Goal: Task Accomplishment & Management: Manage account settings

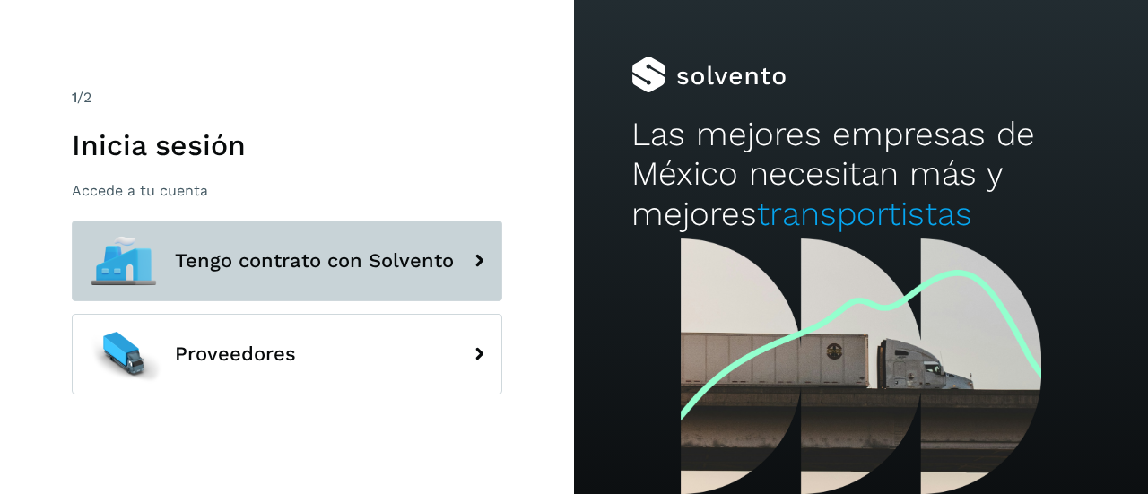
click at [303, 246] on button "Tengo contrato con Solvento" at bounding box center [287, 261] width 430 height 81
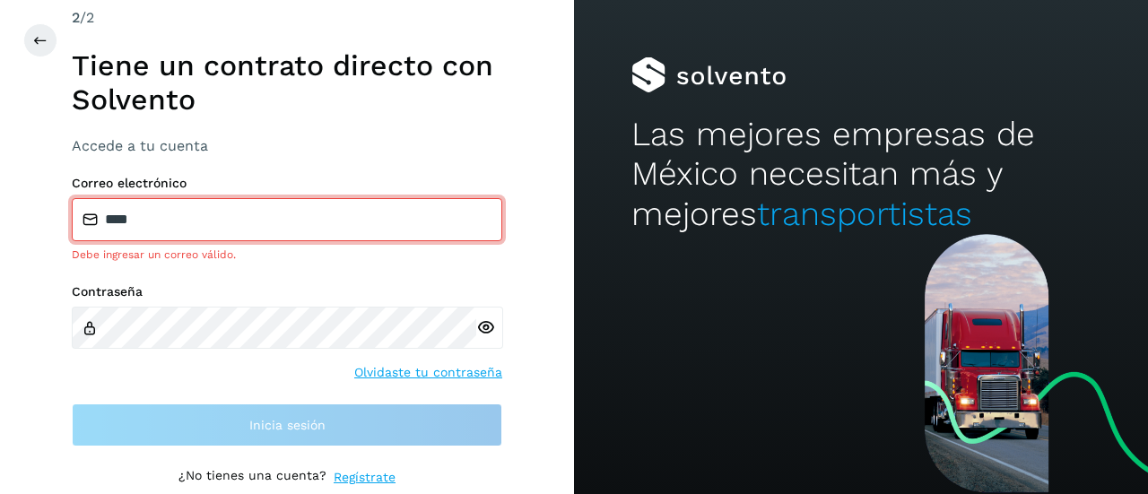
click at [255, 211] on input "****" at bounding box center [287, 219] width 430 height 43
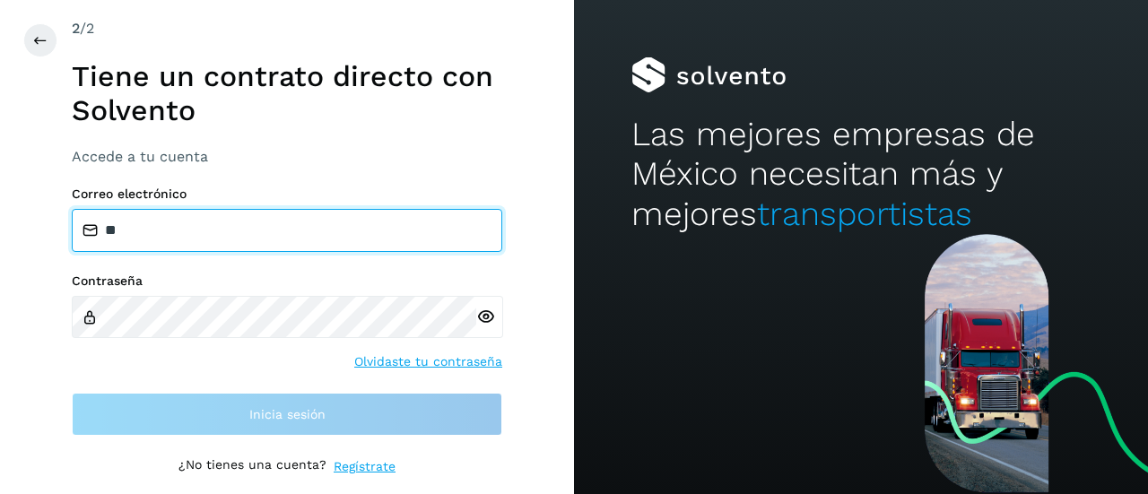
type input "**********"
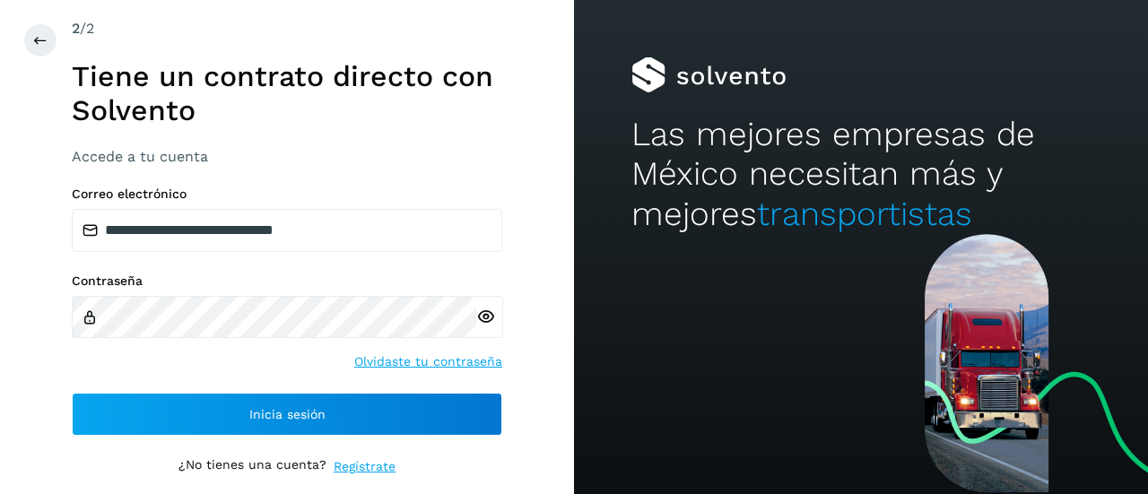
click at [486, 317] on icon at bounding box center [485, 317] width 19 height 19
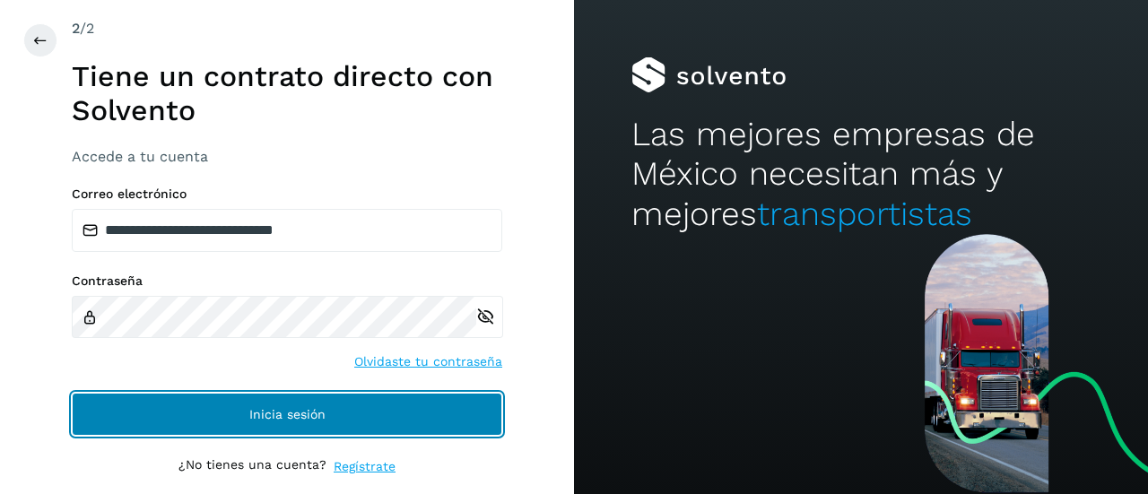
click at [283, 408] on span "Inicia sesión" at bounding box center [287, 414] width 76 height 13
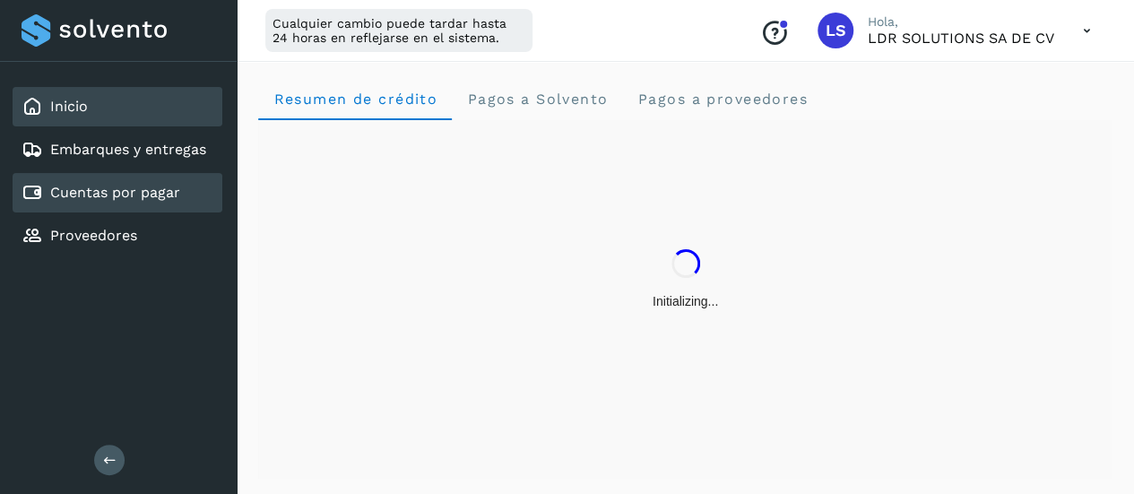
click at [111, 191] on link "Cuentas por pagar" at bounding box center [115, 192] width 130 height 17
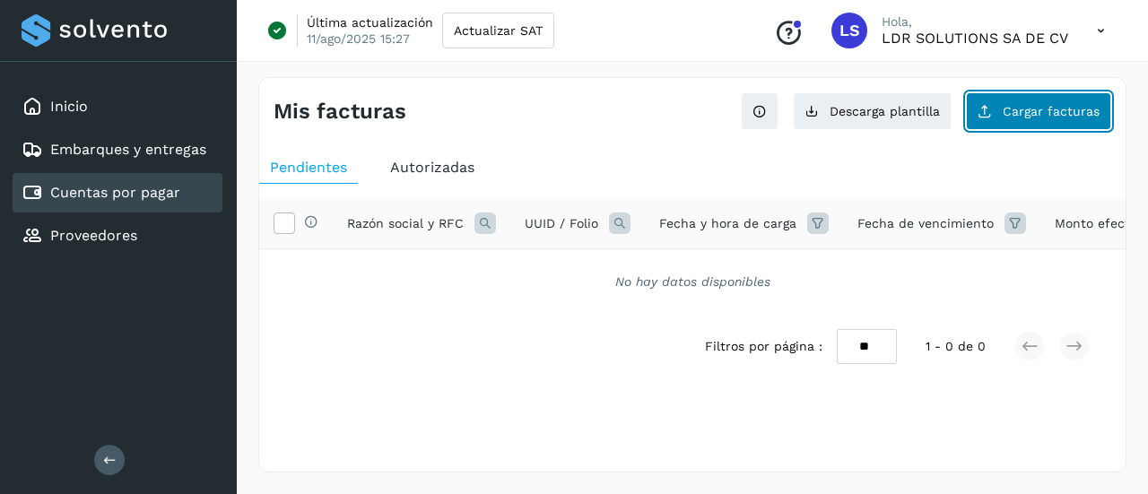
click at [1040, 105] on span "Cargar facturas" at bounding box center [1051, 111] width 97 height 13
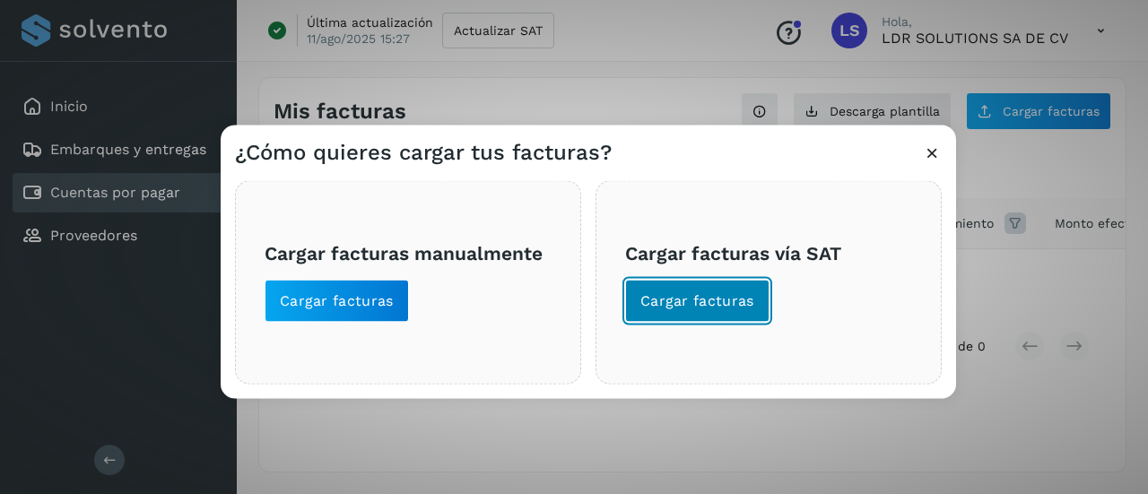
click at [706, 281] on button "Cargar facturas" at bounding box center [697, 300] width 144 height 43
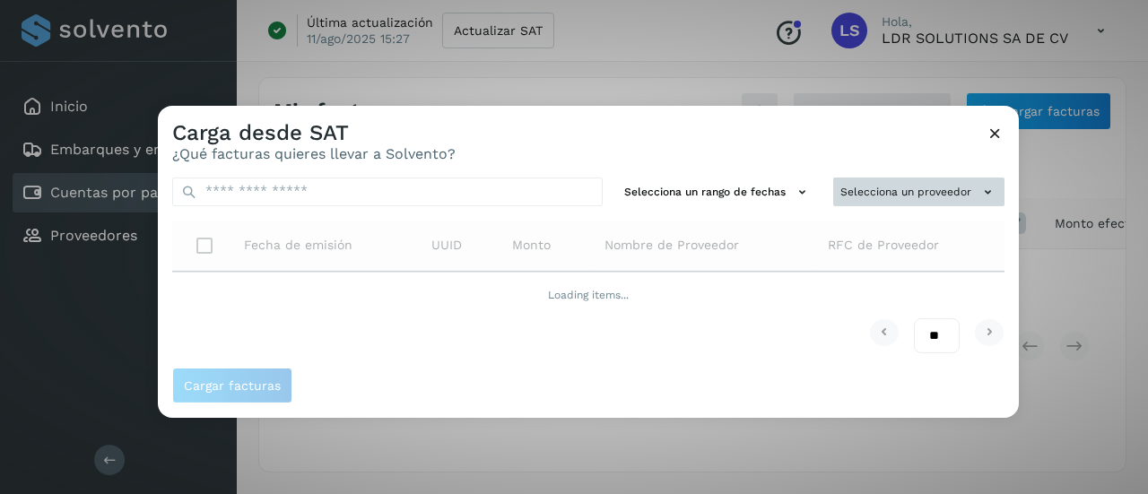
click at [904, 186] on button "Selecciona un proveedor" at bounding box center [918, 192] width 171 height 30
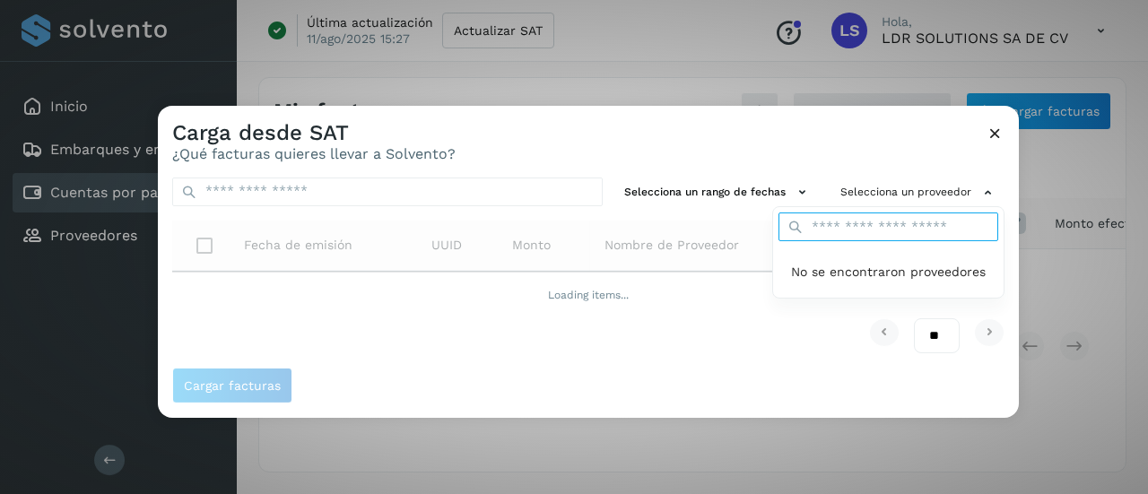
click at [831, 221] on input "text" at bounding box center [888, 227] width 220 height 29
type input "*****"
click at [681, 343] on div at bounding box center [732, 352] width 1148 height 494
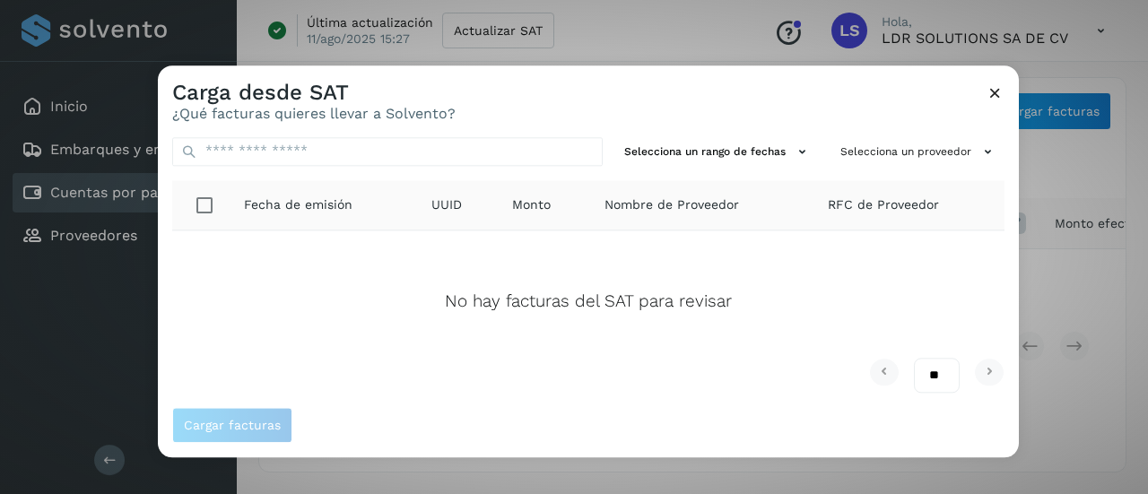
click at [383, 355] on td "No hay facturas del SAT para revisar" at bounding box center [588, 294] width 832 height 127
click at [994, 87] on icon at bounding box center [994, 92] width 19 height 19
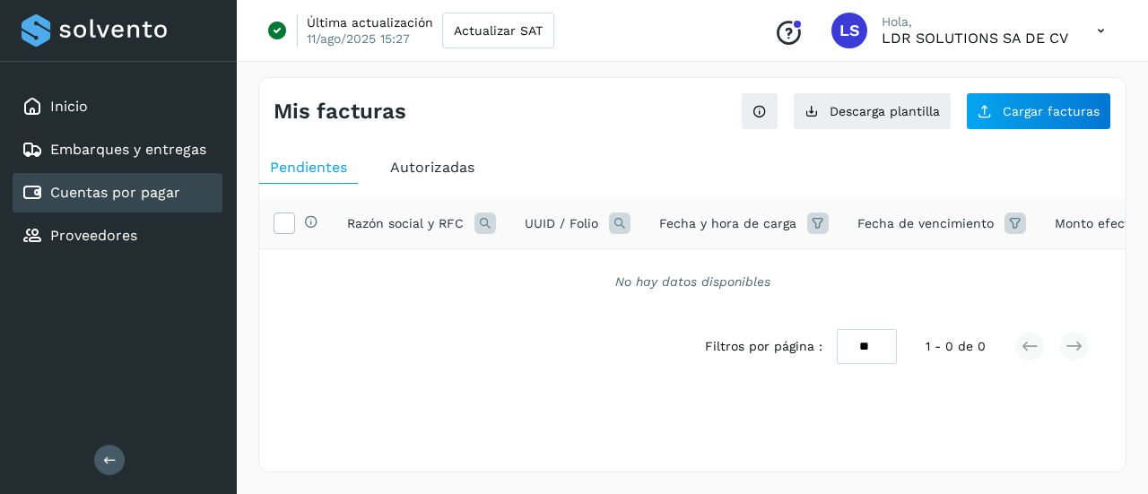
click at [119, 188] on link "Cuentas por pagar" at bounding box center [115, 192] width 130 height 17
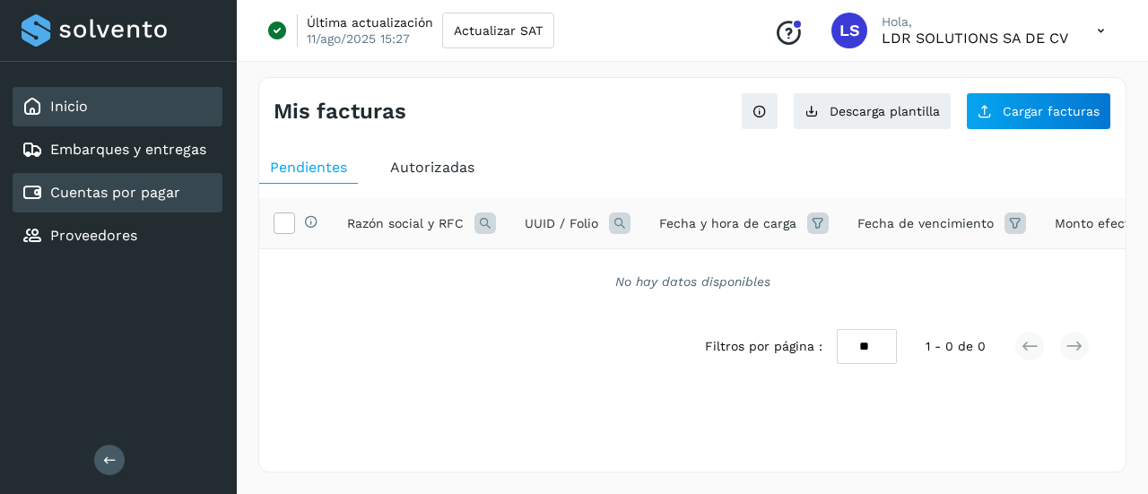
click at [95, 108] on div "Inicio" at bounding box center [118, 106] width 210 height 39
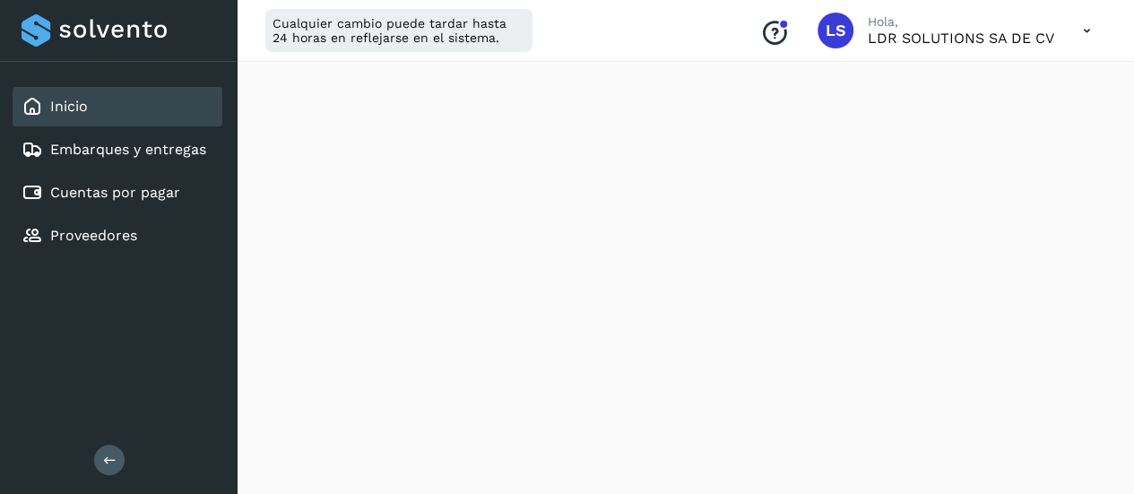
scroll to position [341, 0]
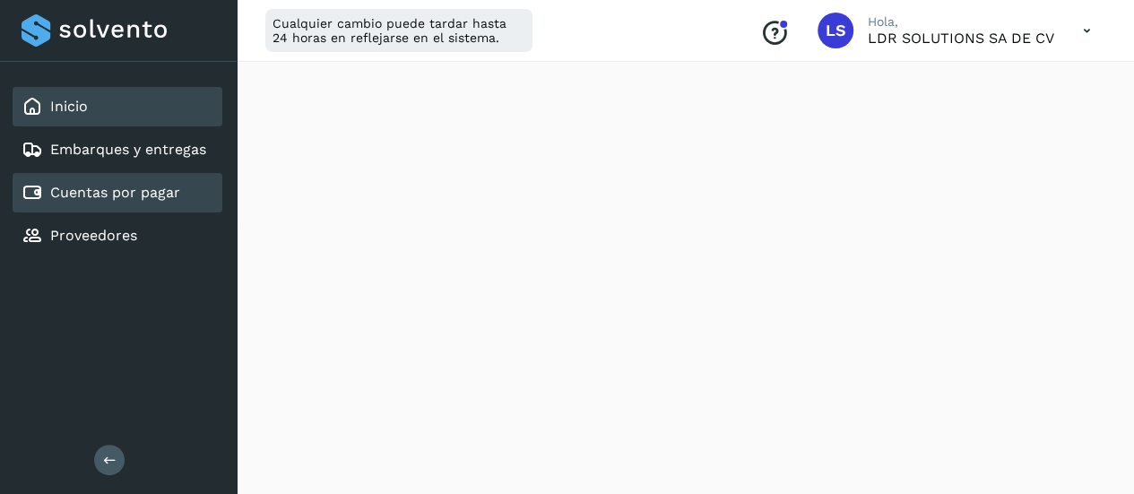
click at [170, 192] on link "Cuentas por pagar" at bounding box center [115, 192] width 130 height 17
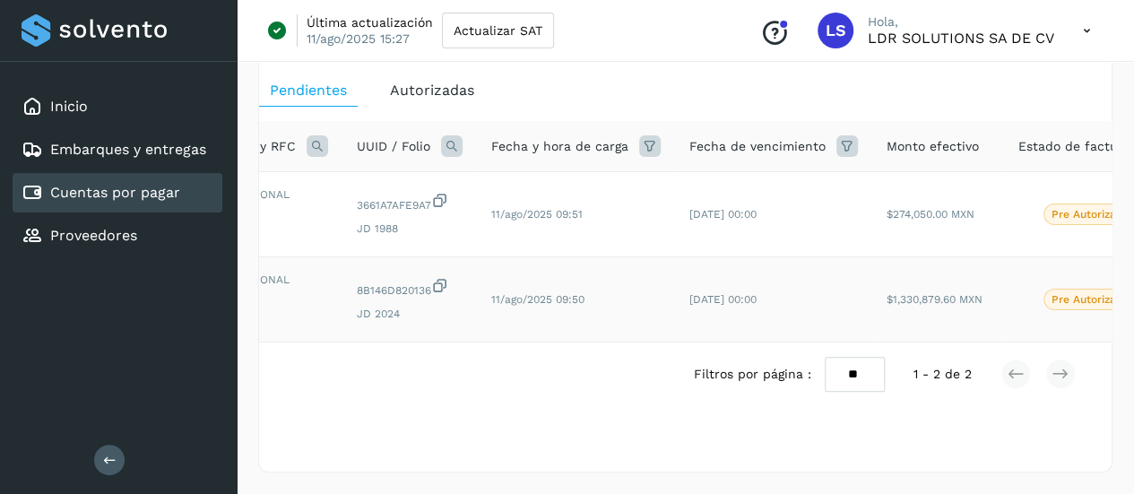
scroll to position [0, 317]
